Goal: Task Accomplishment & Management: Manage account settings

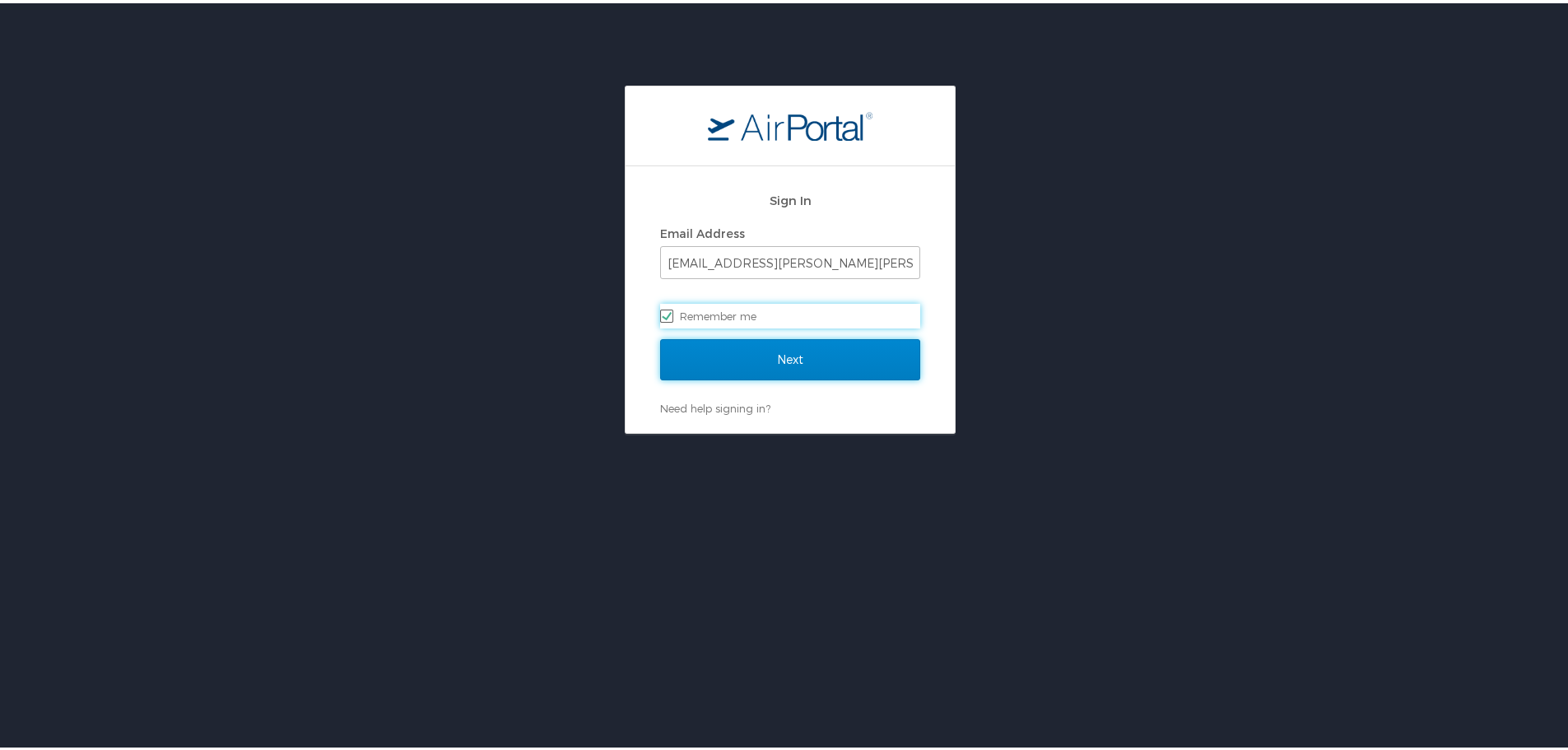
click at [761, 361] on input "Next" at bounding box center [790, 356] width 260 height 42
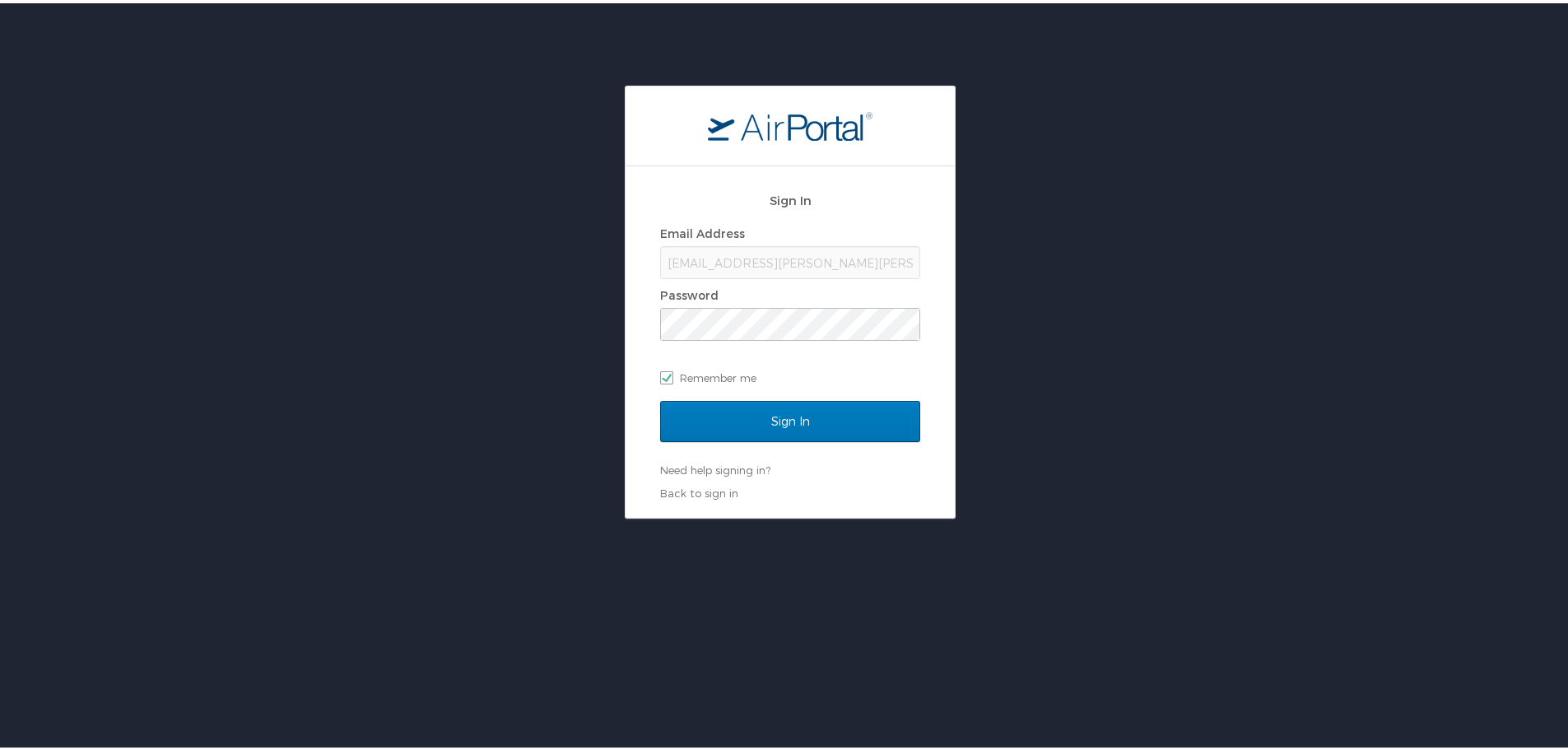
drag, startPoint x: 1198, startPoint y: 394, endPoint x: 893, endPoint y: 399, distance: 305.0
click at [1197, 394] on div "Sign In Email Address ashleigh.aldridge@sulc.edu Password Remember me Sign In N…" at bounding box center [790, 299] width 1581 height 433
click at [771, 414] on input "Sign In" at bounding box center [790, 419] width 260 height 42
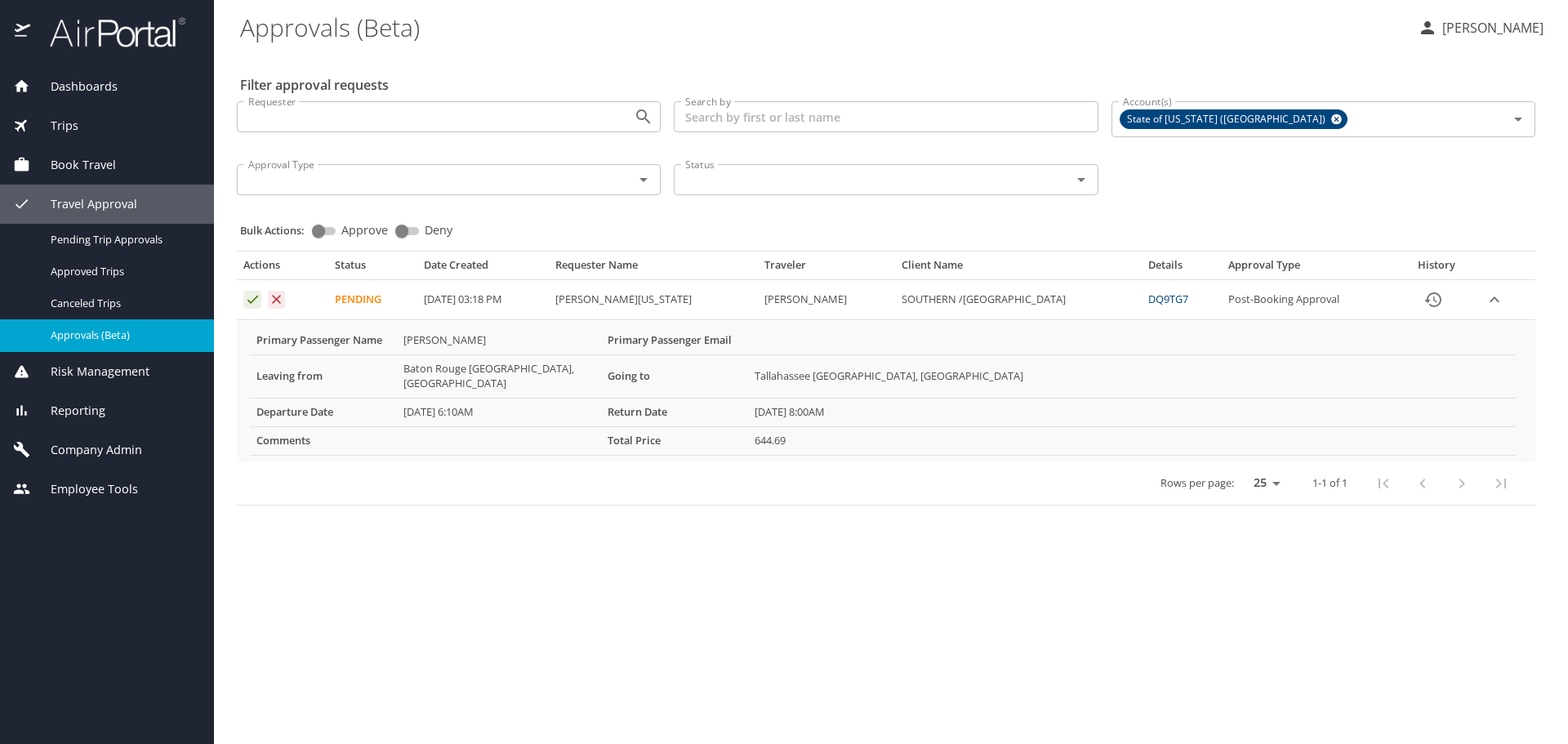
click at [251, 299] on icon "Approval table" at bounding box center [252, 299] width 15 height 15
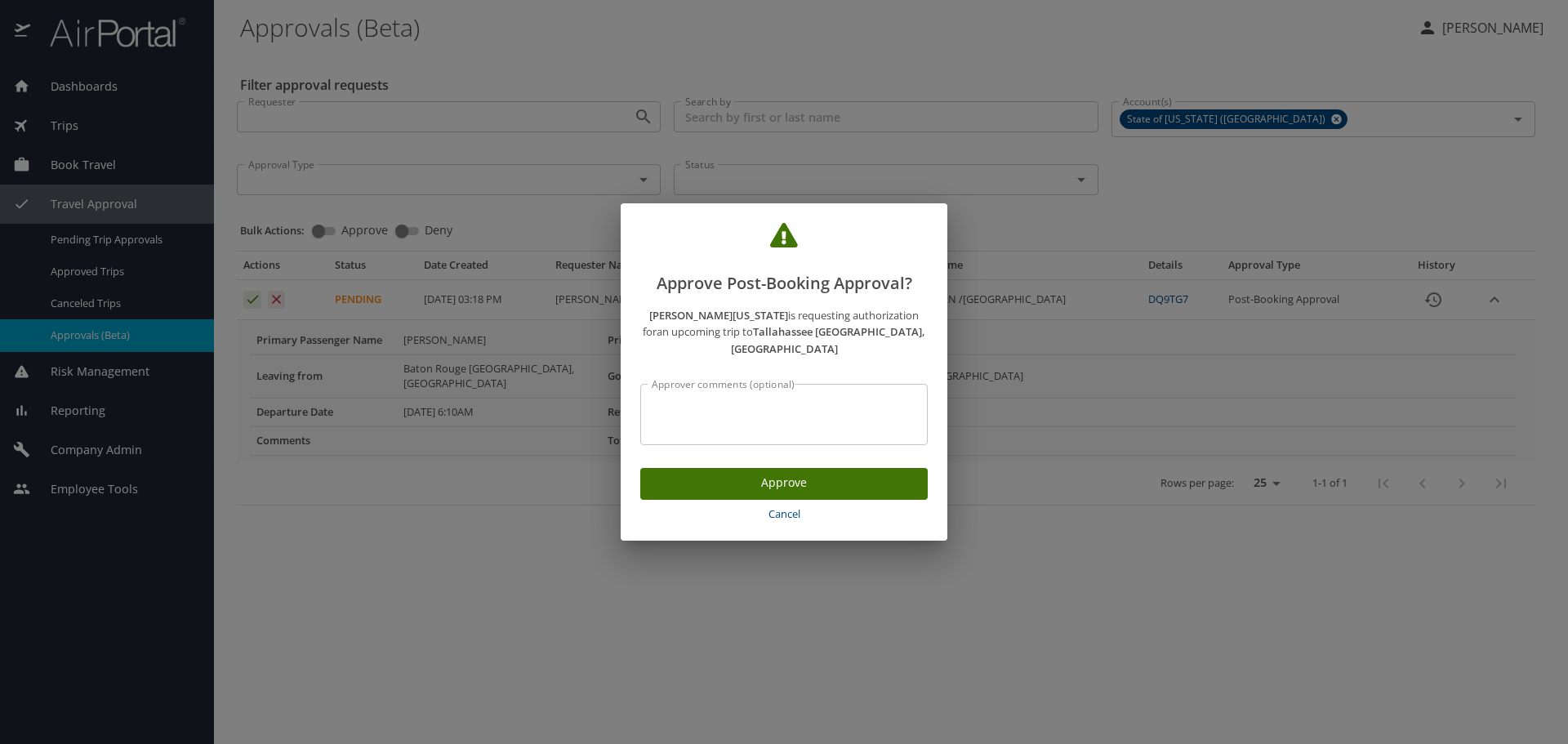
click at [804, 474] on span "Approve" at bounding box center [784, 483] width 261 height 21
